Goal: Navigation & Orientation: Find specific page/section

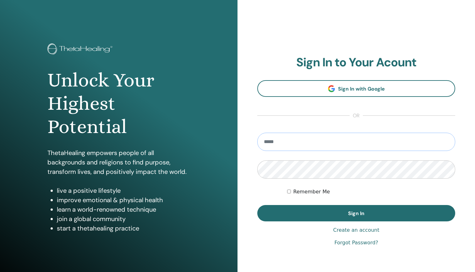
type input "**********"
click at [356, 213] on button "Sign In" at bounding box center [356, 213] width 198 height 16
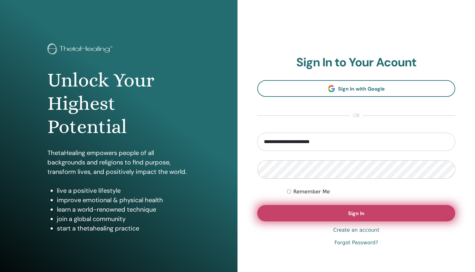
click at [340, 213] on button "Sign In" at bounding box center [356, 213] width 198 height 16
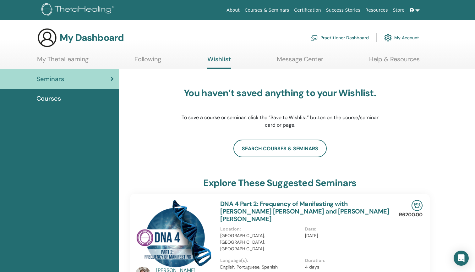
click at [59, 97] on span "Courses" at bounding box center [48, 98] width 24 height 9
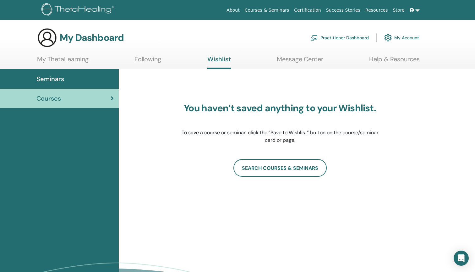
click at [359, 39] on link "Practitioner Dashboard" at bounding box center [339, 38] width 58 height 14
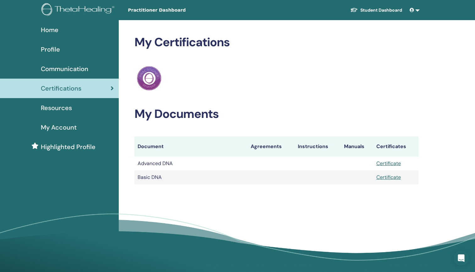
click at [386, 177] on link "Certificate" at bounding box center [388, 177] width 24 height 7
click at [383, 162] on link "Certificate" at bounding box center [388, 163] width 24 height 7
click at [73, 112] on div "Resources" at bounding box center [59, 107] width 109 height 9
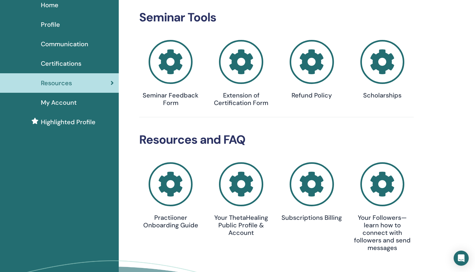
scroll to position [26, 0]
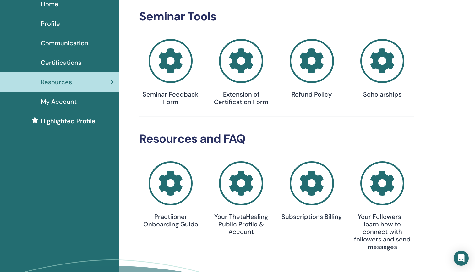
click at [163, 63] on icon at bounding box center [170, 61] width 44 height 44
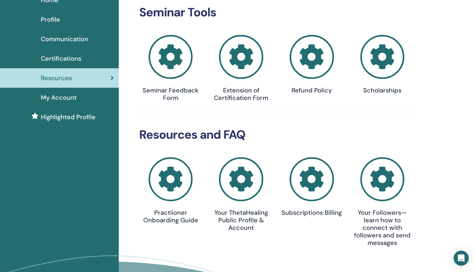
scroll to position [30, 0]
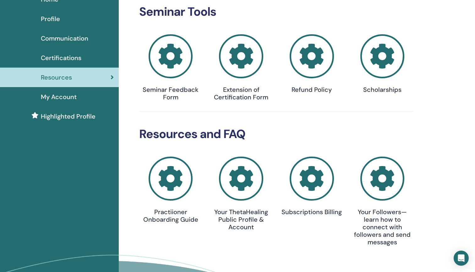
click at [383, 54] on icon at bounding box center [382, 56] width 44 height 44
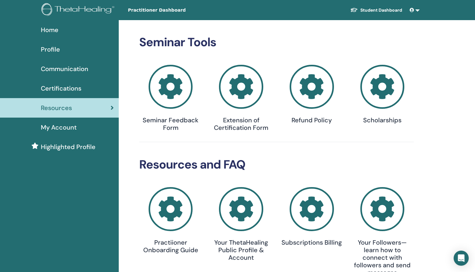
scroll to position [0, 0]
click at [74, 125] on span "My Account" at bounding box center [59, 126] width 36 height 9
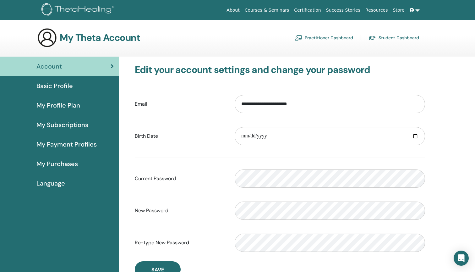
click at [64, 89] on span "Basic Profile" at bounding box center [54, 85] width 36 height 9
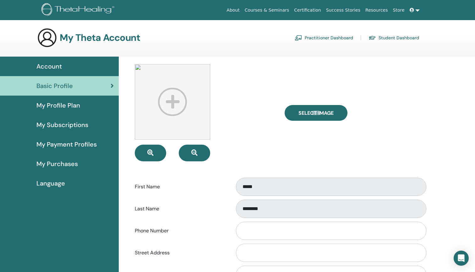
click at [62, 102] on span "My Profile Plan" at bounding box center [58, 104] width 44 height 9
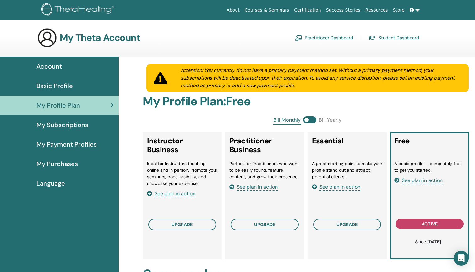
click at [374, 12] on link "Resources" at bounding box center [377, 10] width 28 height 12
